Goal: Ask a question

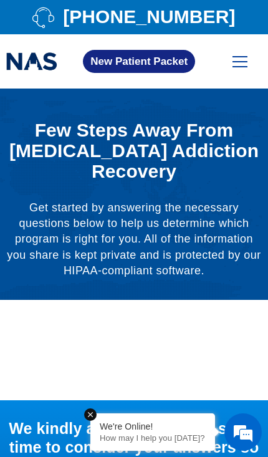
click at [182, 24] on span "[PHONE_NUMBER]" at bounding box center [147, 17] width 175 height 14
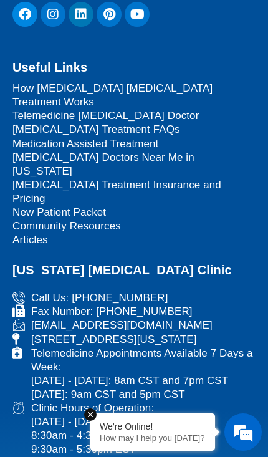
scroll to position [1231, 0]
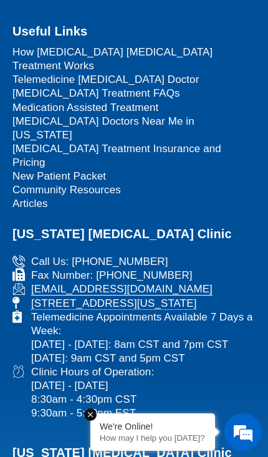
click at [114, 255] on span "Call Us: [PHONE_NUMBER]" at bounding box center [98, 262] width 140 height 14
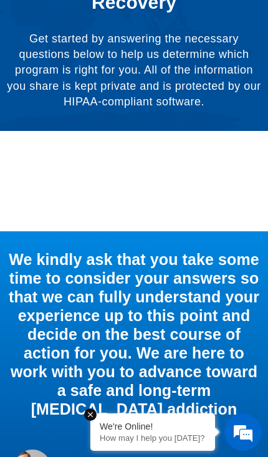
scroll to position [0, 0]
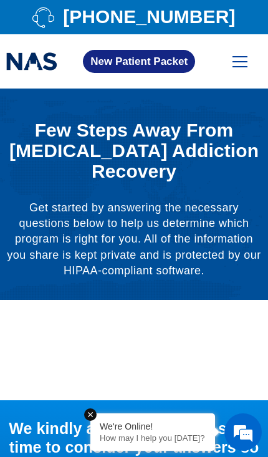
click at [241, 62] on span at bounding box center [240, 61] width 15 height 1
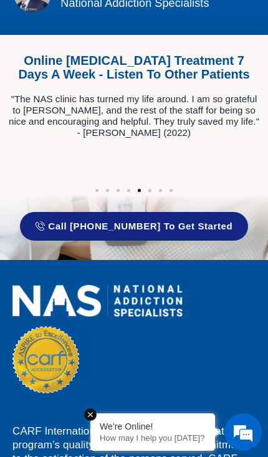
scroll to position [658, 0]
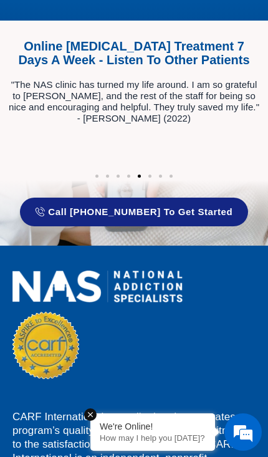
click at [247, 449] on em at bounding box center [243, 433] width 34 height 34
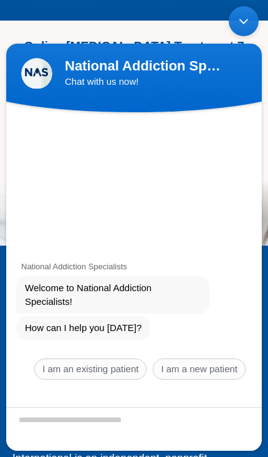
click at [101, 380] on span "I am an existing patient" at bounding box center [90, 369] width 112 height 21
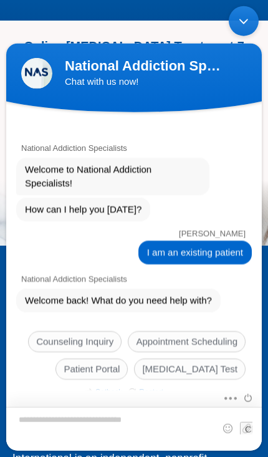
scroll to position [12, 0]
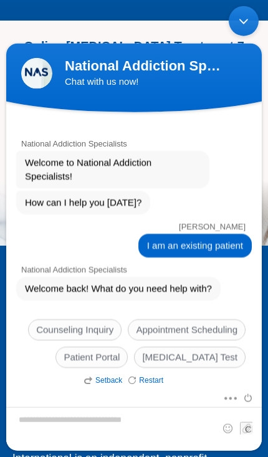
click at [220, 341] on span "Appointment Scheduling" at bounding box center [187, 329] width 118 height 21
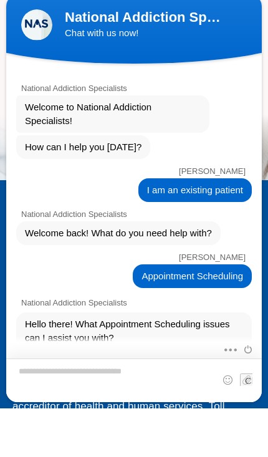
scroll to position [140, 0]
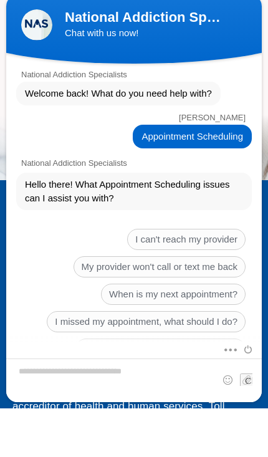
click at [221, 352] on span "I need to reschedule my appointment" at bounding box center [160, 349] width 170 height 21
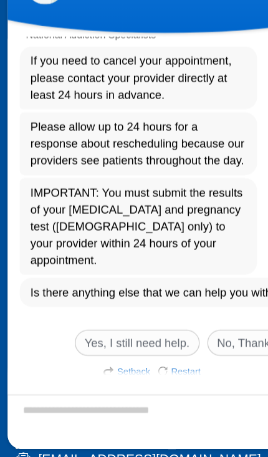
scroll to position [341, 0]
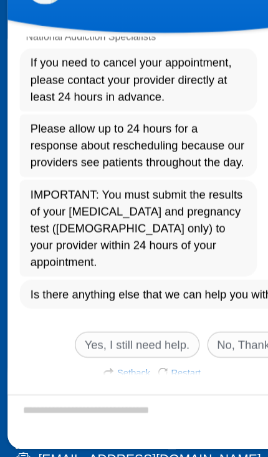
click at [140, 258] on span "Yes, I still need help." at bounding box center [112, 261] width 102 height 21
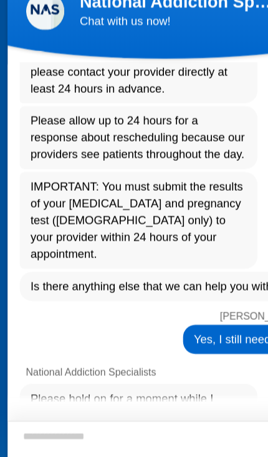
scroll to position [563, 0]
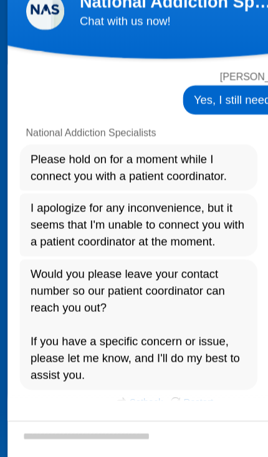
click at [157, 306] on em "Restart" at bounding box center [156, 313] width 35 height 14
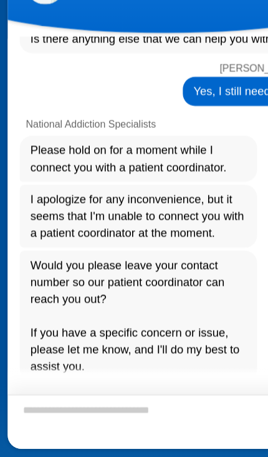
scroll to position [549, 0]
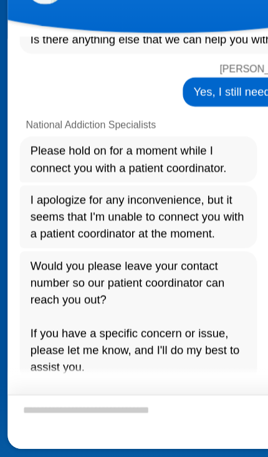
click at [115, 324] on textarea "Type your message and hit 'Enter'" at bounding box center [134, 324] width 256 height 44
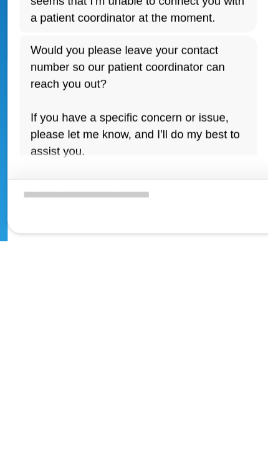
scroll to position [1609, 0]
